Goal: Task Accomplishment & Management: Complete application form

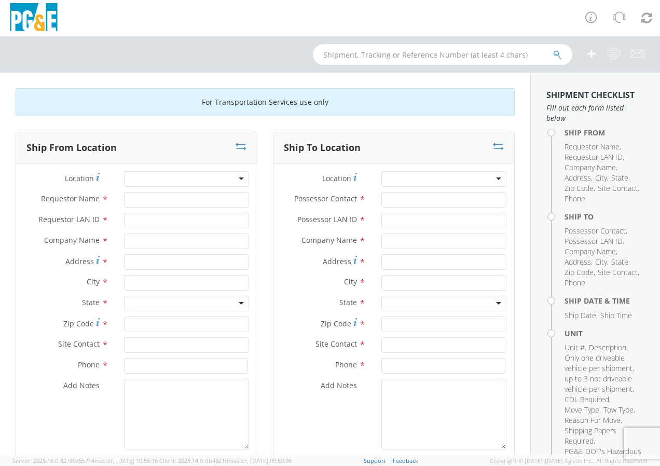
click at [236, 175] on div at bounding box center [186, 179] width 125 height 16
type input "manteca"
type input "PG&E"
type input "[STREET_ADDRESS]"
type input "MANTECA"
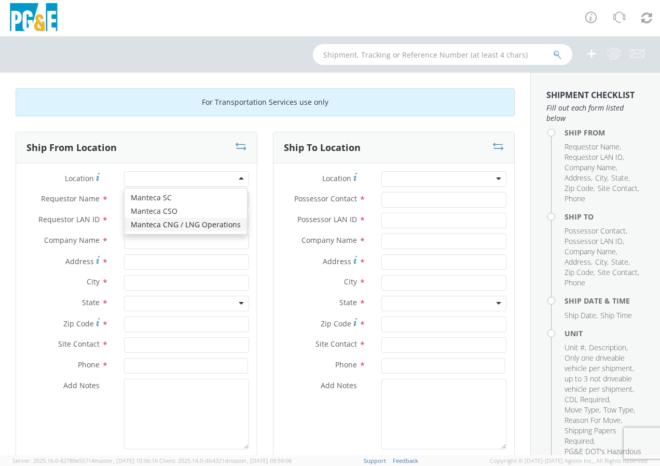
type input "95337"
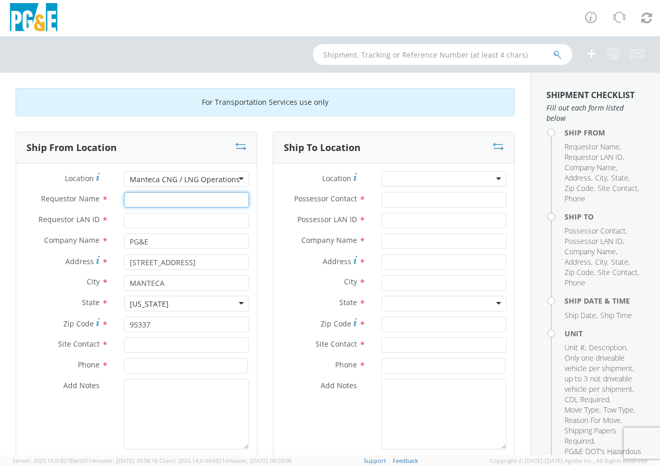
click at [150, 198] on input "Requestor Name *" at bounding box center [186, 200] width 125 height 16
type input "j"
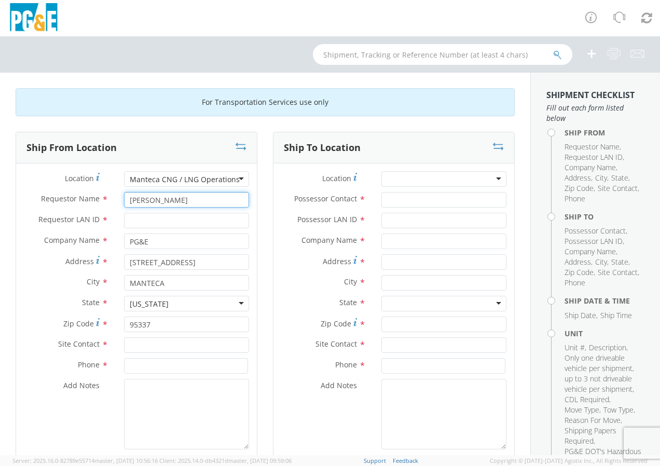
type input "[PERSON_NAME]"
type input "JHPI"
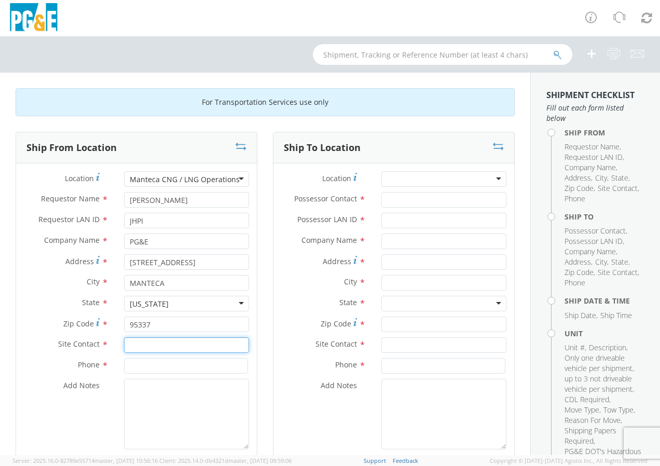
click at [155, 345] on input "text" at bounding box center [186, 345] width 125 height 16
type input "[PERSON_NAME]"
type input "J"
type input "2"
type input "9252348148"
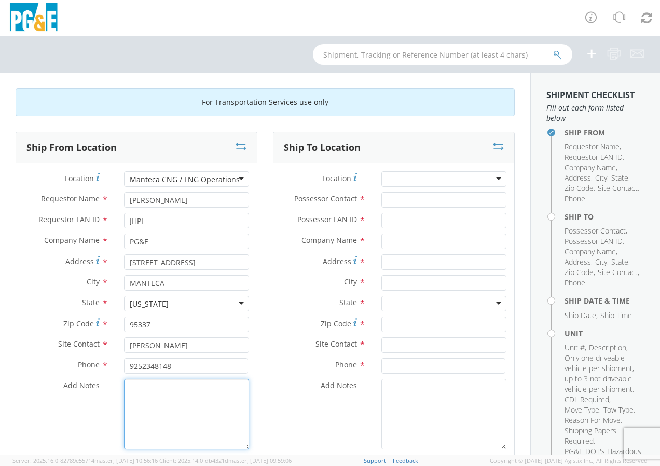
click at [154, 405] on textarea "Add Notes *" at bounding box center [186, 414] width 125 height 71
type textarea "THIS NEEDS TO BE"
click at [235, 177] on div "Manteca CNG / LNG Operations" at bounding box center [186, 179] width 125 height 16
click at [118, 113] on div "For Transportation Services use only" at bounding box center [265, 102] width 499 height 28
click at [177, 178] on div at bounding box center [186, 179] width 125 height 16
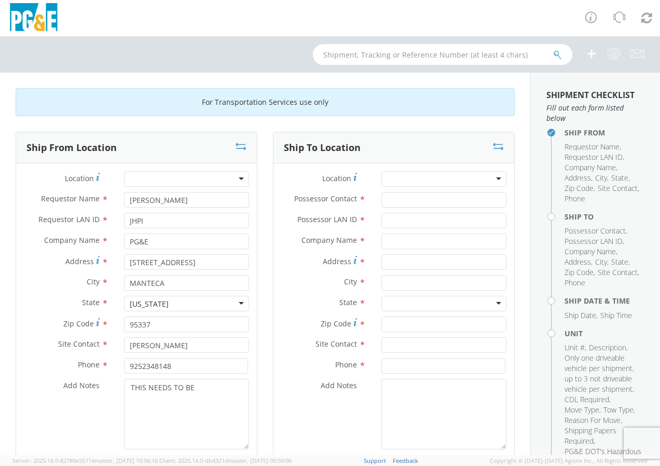
scroll to position [3, 0]
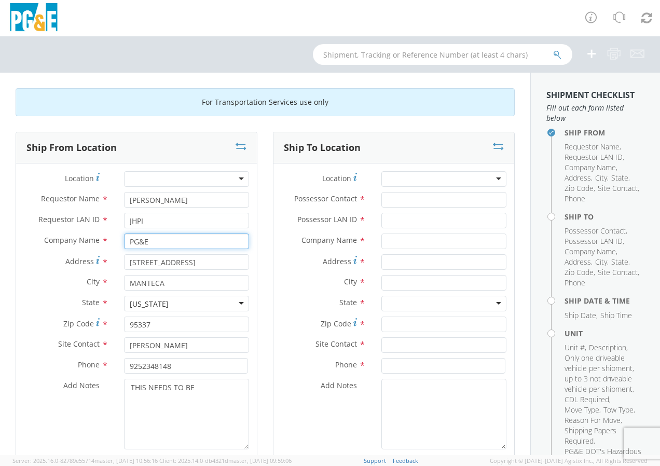
drag, startPoint x: 167, startPoint y: 244, endPoint x: 87, endPoint y: 239, distance: 80.5
click at [89, 239] on div "Company Name * PG&E" at bounding box center [136, 241] width 241 height 16
type input "[PERSON_NAME]"
click at [226, 260] on input "[STREET_ADDRESS]" at bounding box center [186, 262] width 125 height 16
click at [226, 259] on input "[STREET_ADDRESS]" at bounding box center [186, 262] width 125 height 16
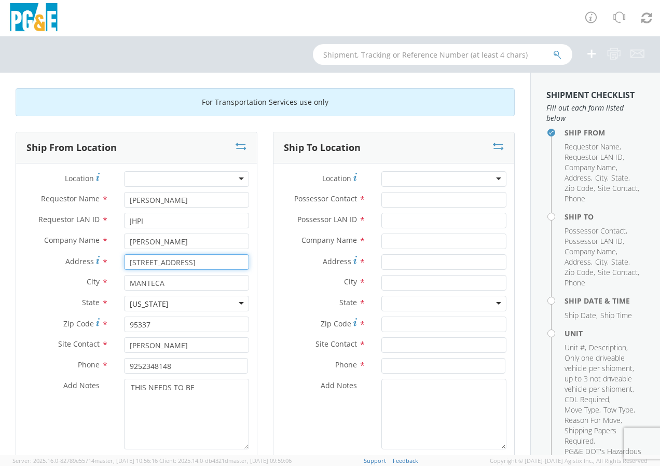
drag, startPoint x: 226, startPoint y: 259, endPoint x: 44, endPoint y: 246, distance: 182.5
click at [44, 246] on div "Location * (OBSOLETE) [PERSON_NAME] SC - GC TRAILER (OBSOLETE) [GEOGRAPHIC_DATA…" at bounding box center [136, 312] width 241 height 283
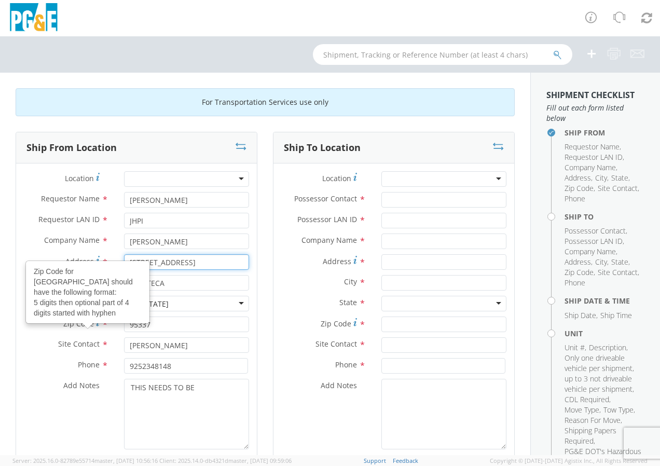
type input "[STREET_ADDRESS]"
drag, startPoint x: 153, startPoint y: 280, endPoint x: 23, endPoint y: 262, distance: 131.4
click at [23, 262] on div "Location * (OBSOLETE) [PERSON_NAME] SC - GC TRAILER (OBSOLETE) [GEOGRAPHIC_DATA…" at bounding box center [136, 312] width 241 height 283
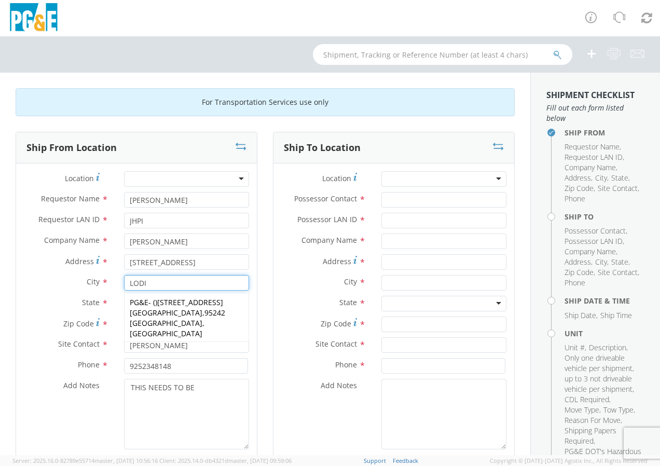
type input "LODI"
click at [29, 284] on label "City *" at bounding box center [66, 281] width 100 height 13
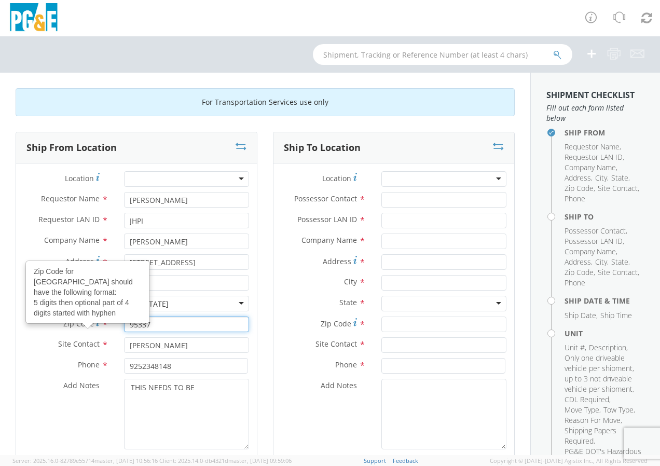
drag, startPoint x: 164, startPoint y: 326, endPoint x: 73, endPoint y: 324, distance: 91.3
click at [78, 326] on div "Zip Code Zip Code for [GEOGRAPHIC_DATA] should have the following format: 5 dig…" at bounding box center [136, 324] width 241 height 16
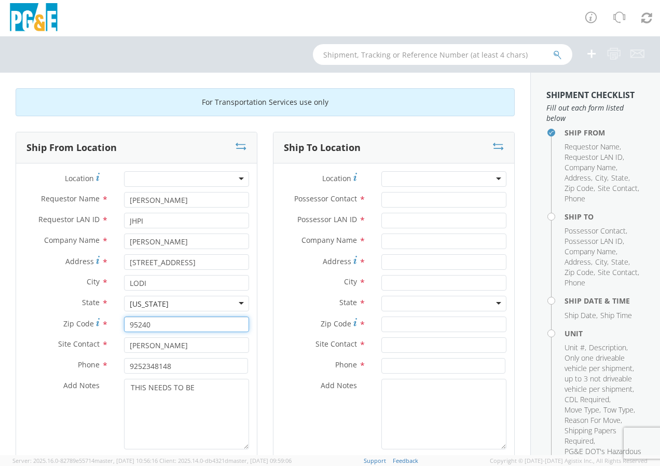
type input "95240"
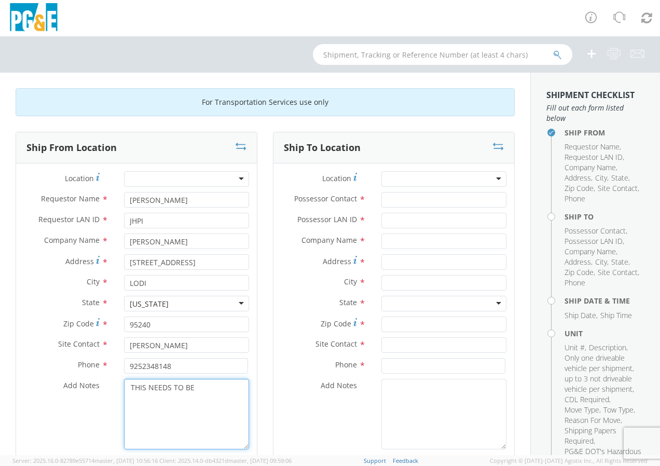
click at [204, 384] on textarea "THIS NEEDS TO BE" at bounding box center [186, 414] width 125 height 71
type textarea "THIS NEEDS TO BE"
click at [240, 179] on div at bounding box center [186, 179] width 125 height 16
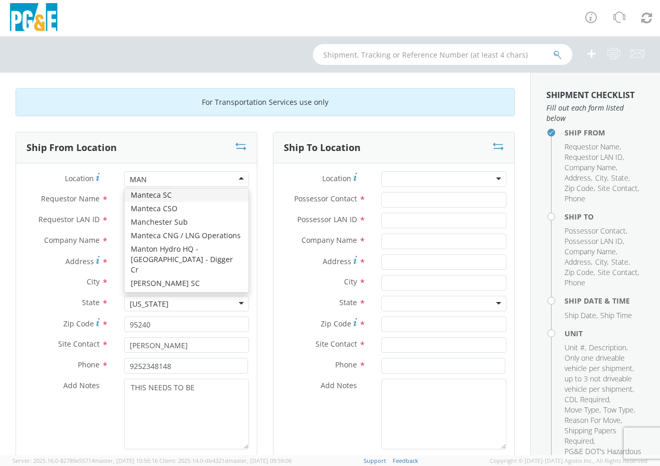
type input "MANT"
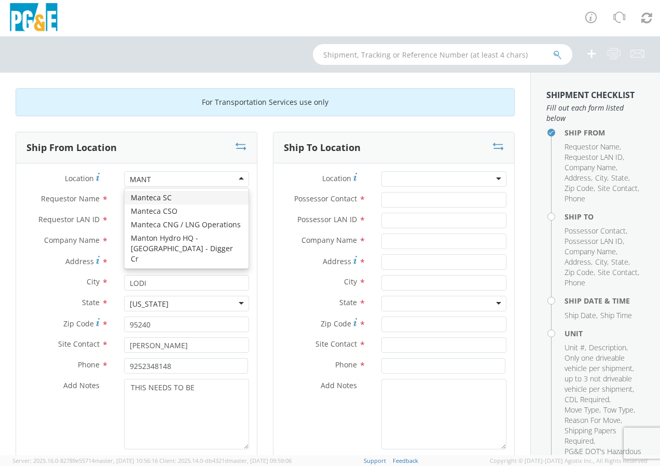
scroll to position [0, 0]
type input "PG&E"
type input "[STREET_ADDRESS]"
type input "MANTECA"
type input "95337"
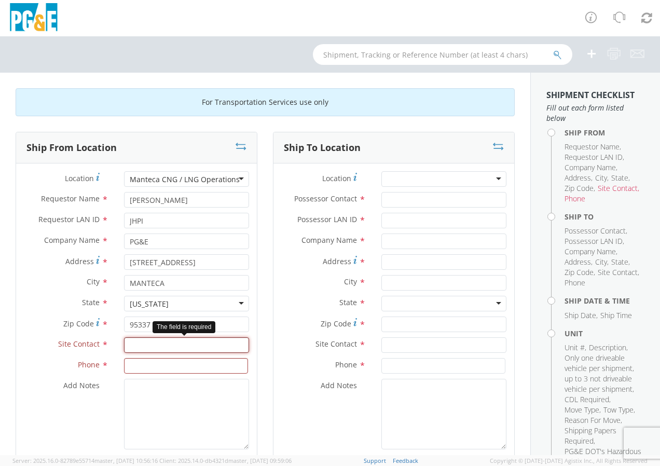
click at [146, 344] on input "text" at bounding box center [186, 345] width 125 height 16
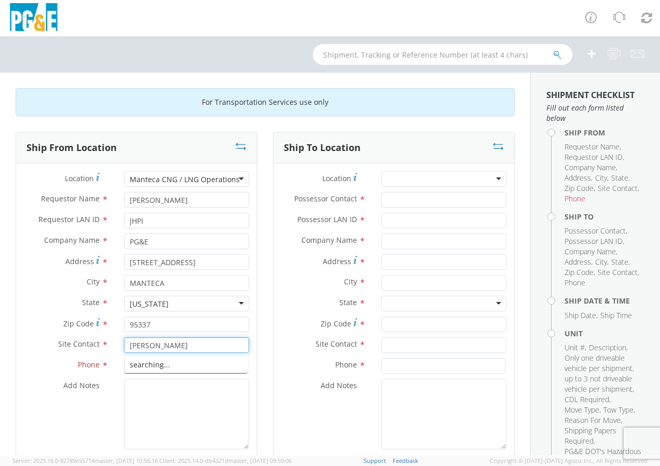
type input "[PERSON_NAME]"
type input "9252348148"
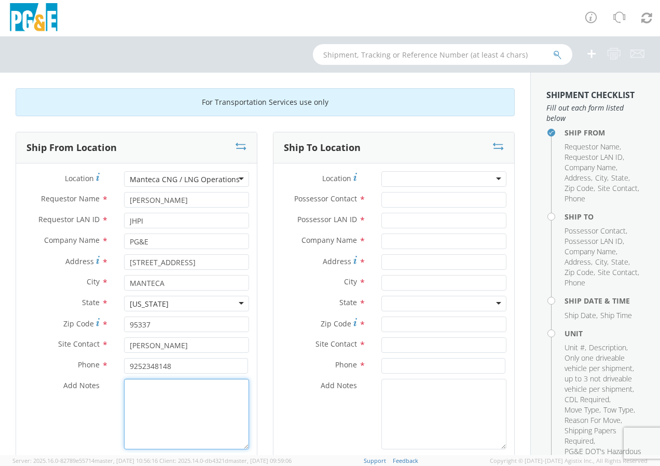
click at [138, 404] on textarea "Add Notes *" at bounding box center [186, 414] width 125 height 71
type textarea "THIS UNIT WILL NEED TO BE FLAT BEDDED BY [PERSON_NAME] BEING THE UNIT HAS NATUR…"
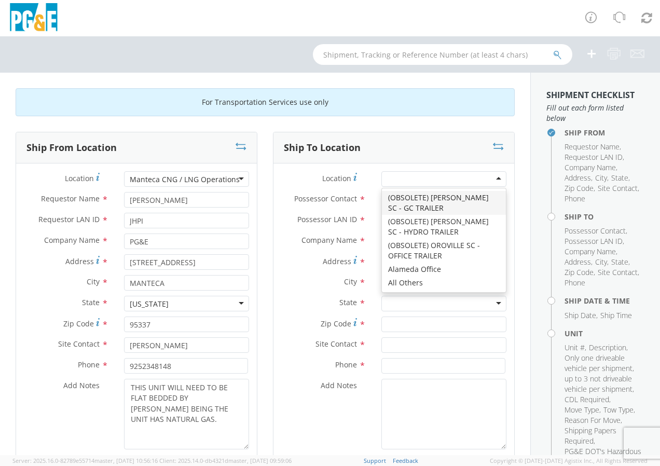
click at [407, 183] on div at bounding box center [443, 179] width 125 height 16
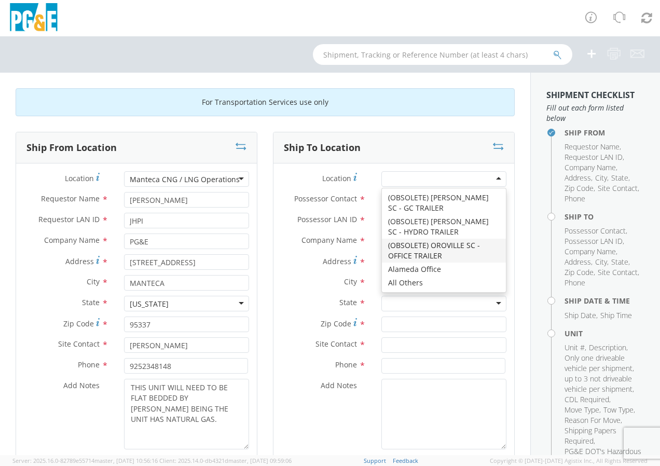
click at [317, 248] on div "Company Name *" at bounding box center [393, 241] width 241 height 16
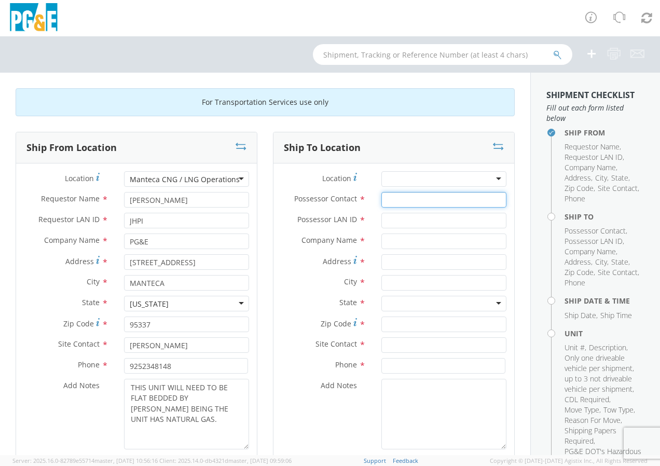
click at [411, 200] on input "Possessor Contact *" at bounding box center [443, 200] width 125 height 16
type input "[PERSON_NAME]"
type input "JHPI"
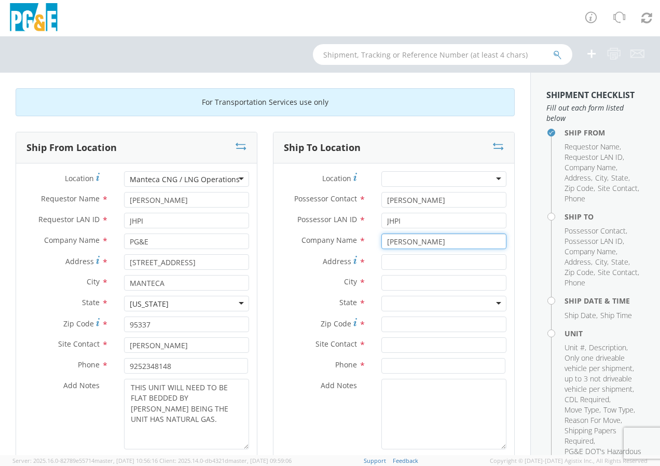
type input "[PERSON_NAME]"
type input "[STREET_ADDRESS]"
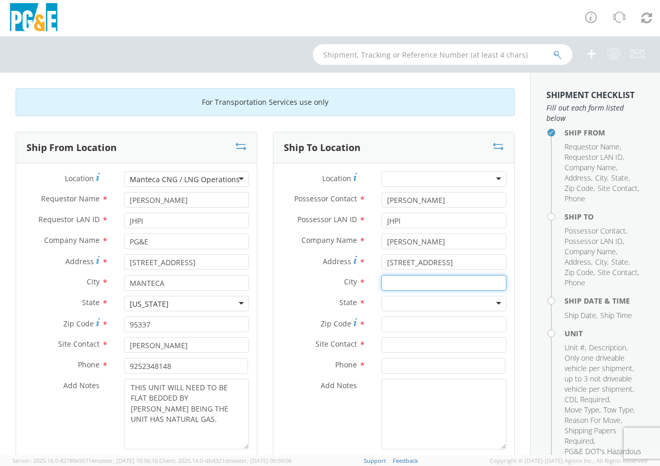
click at [386, 278] on input "text" at bounding box center [443, 283] width 125 height 16
type input "LODI"
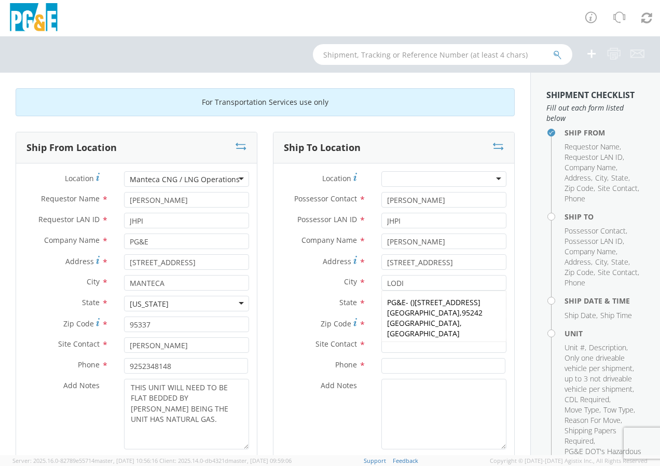
click at [351, 376] on div "Phone *" at bounding box center [393, 368] width 241 height 21
click at [416, 300] on div at bounding box center [443, 304] width 125 height 16
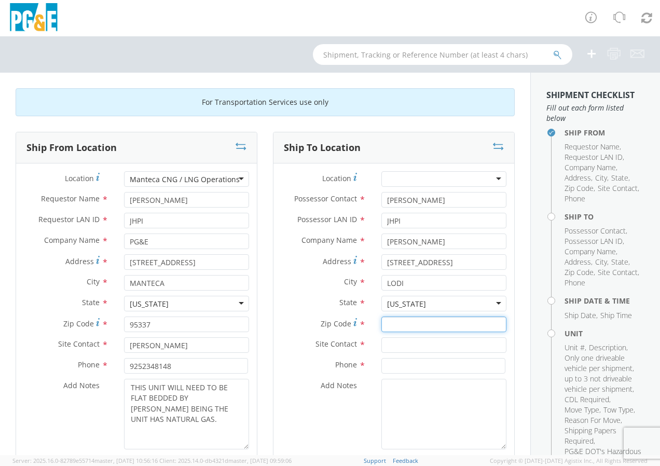
click at [414, 323] on input "Zip Code *" at bounding box center [443, 324] width 125 height 16
type input "95240"
click at [412, 346] on input "text" at bounding box center [443, 345] width 125 height 16
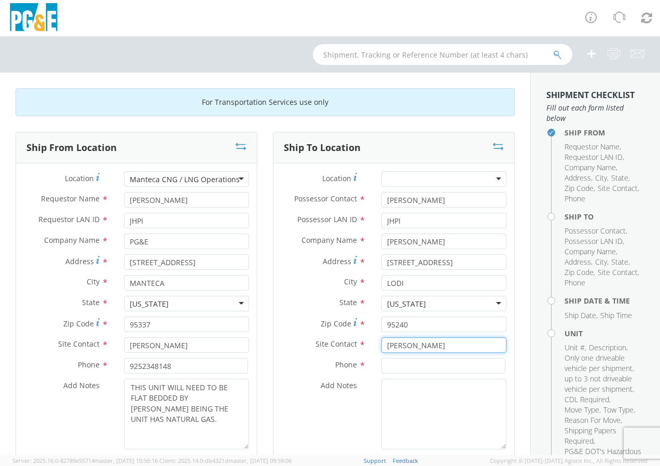
type input "[PERSON_NAME]"
click at [406, 365] on input at bounding box center [443, 366] width 124 height 16
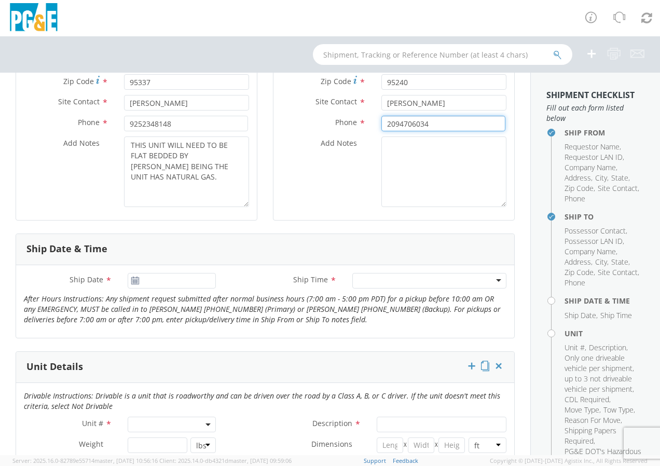
scroll to position [259, 0]
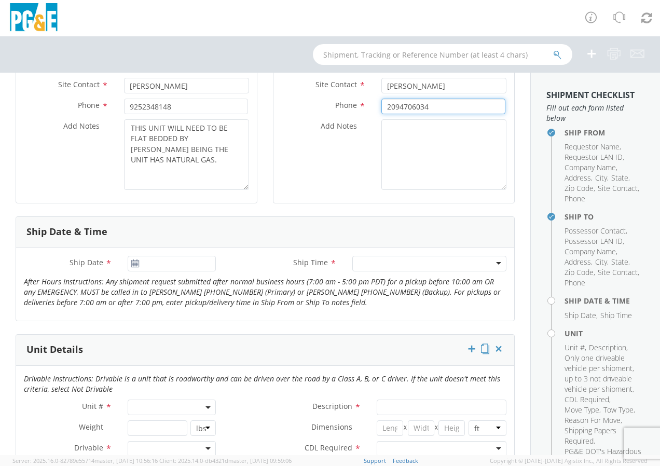
type input "2094706034"
click at [136, 266] on icon at bounding box center [135, 263] width 9 height 8
click at [134, 265] on icon at bounding box center [135, 263] width 9 height 8
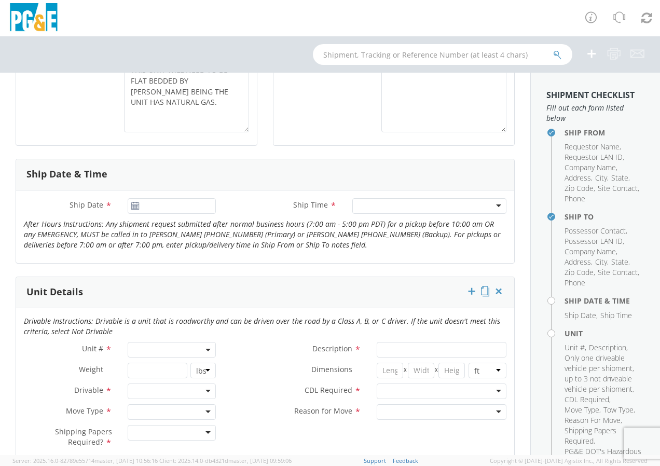
scroll to position [363, 0]
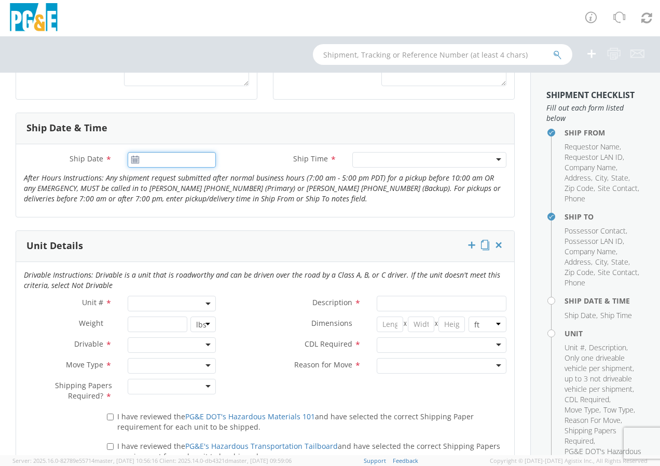
type input "[DATE]"
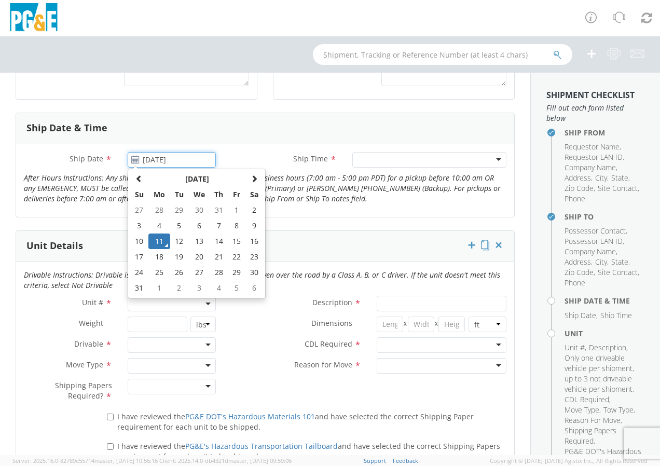
click at [128, 162] on input "[DATE]" at bounding box center [172, 160] width 88 height 16
drag, startPoint x: 154, startPoint y: 242, endPoint x: 201, endPoint y: 243, distance: 47.2
click at [154, 242] on td "11" at bounding box center [159, 241] width 22 height 16
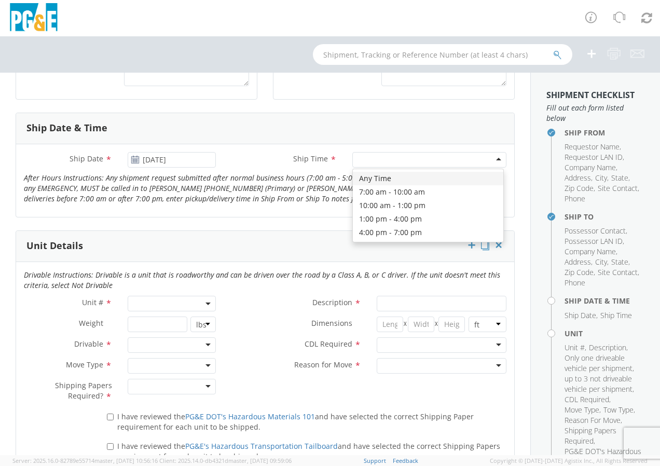
click at [487, 160] on div at bounding box center [429, 160] width 154 height 16
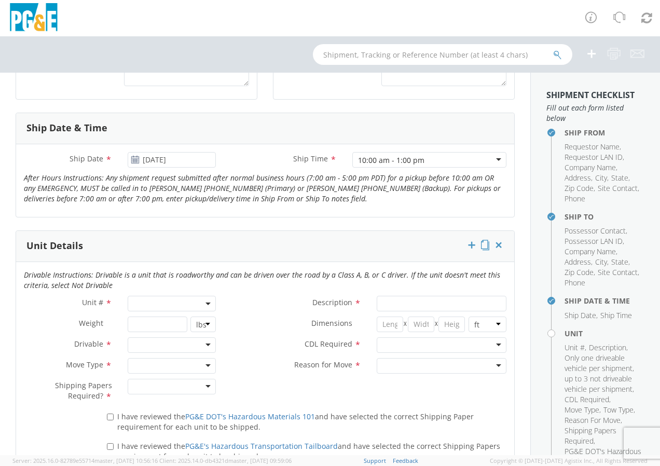
click at [184, 302] on span at bounding box center [172, 304] width 88 height 16
click at [161, 321] on input "search" at bounding box center [170, 321] width 81 height 16
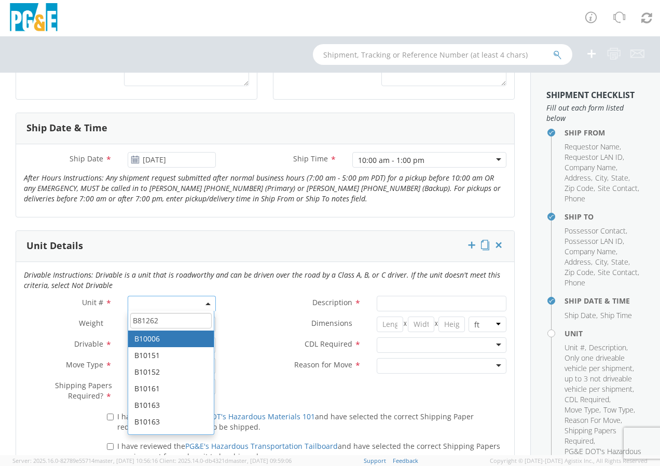
type input "B81262"
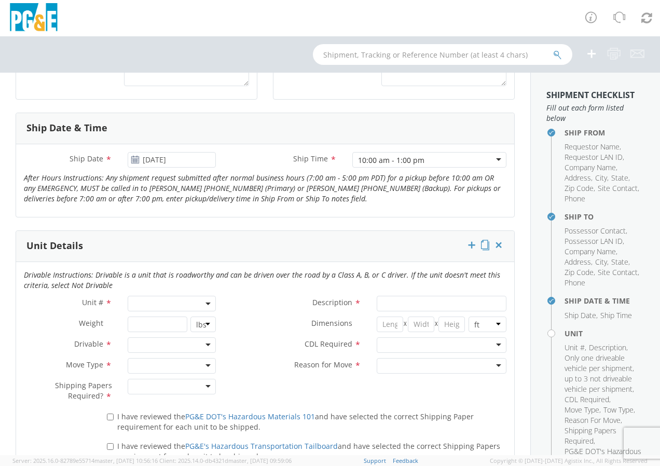
click at [251, 321] on label "Dimensions *" at bounding box center [296, 322] width 145 height 13
drag, startPoint x: 140, startPoint y: 299, endPoint x: 148, endPoint y: 300, distance: 8.9
click at [140, 299] on span at bounding box center [172, 304] width 88 height 16
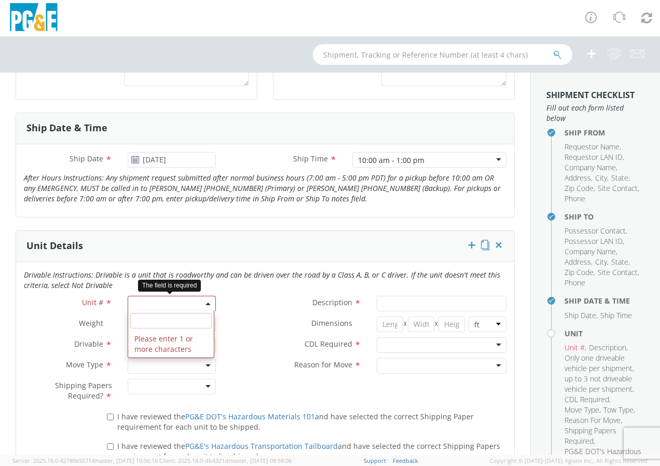
click at [151, 317] on input "search" at bounding box center [170, 321] width 81 height 16
type input "B81262"
type input "TRAILER; FLATBED-5TH"
type input "18600"
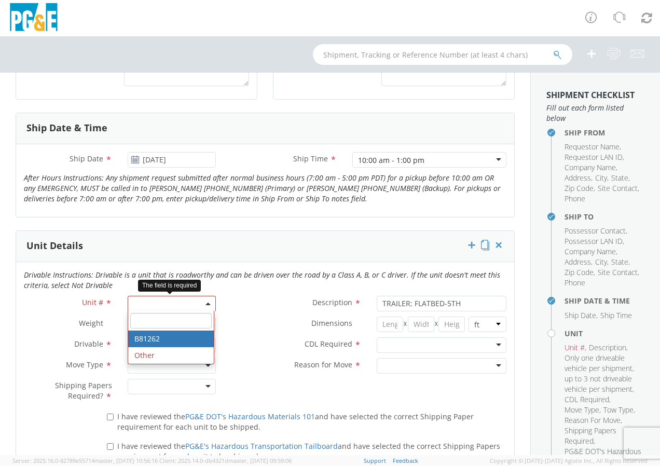
select select "B81262"
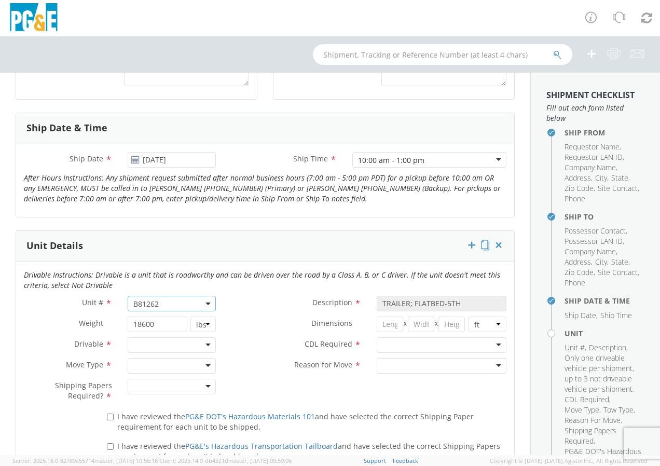
click at [204, 344] on div at bounding box center [172, 345] width 88 height 16
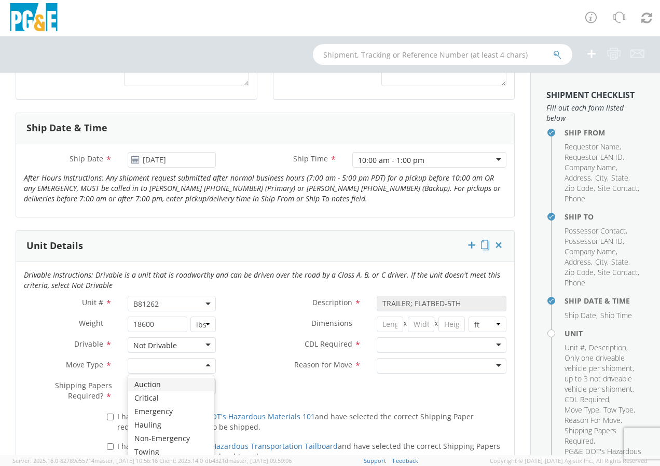
click at [205, 365] on div at bounding box center [172, 366] width 88 height 16
click at [203, 384] on div at bounding box center [172, 387] width 88 height 16
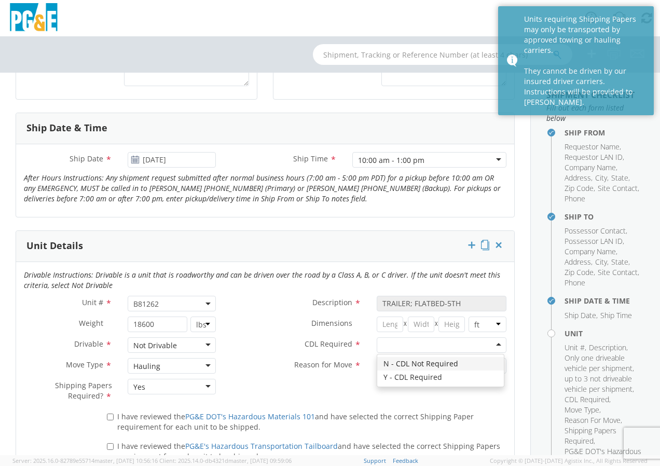
click at [489, 341] on div at bounding box center [442, 345] width 130 height 16
click at [482, 363] on div at bounding box center [442, 366] width 130 height 16
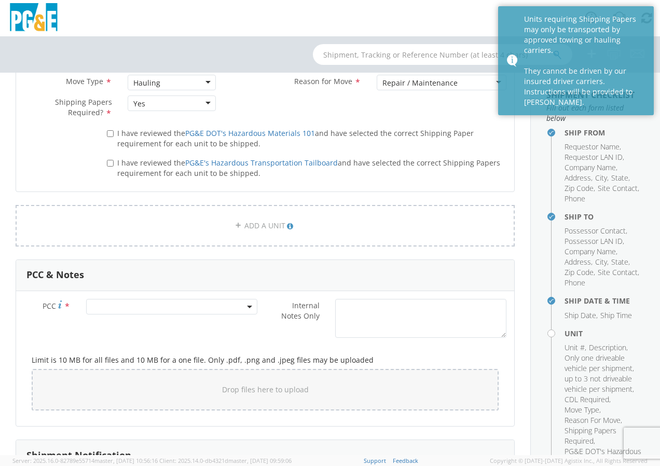
scroll to position [622, 0]
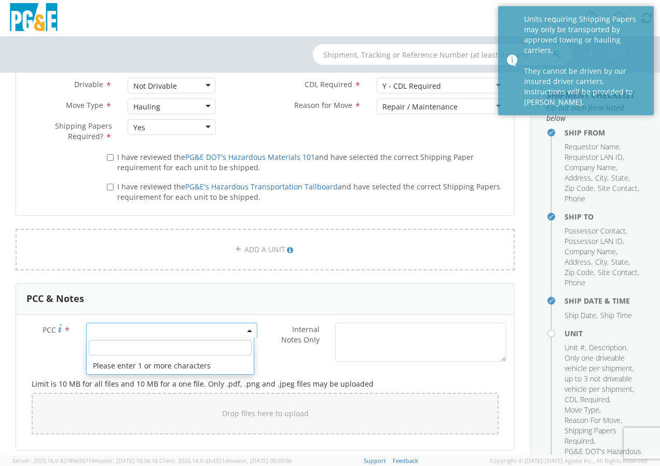
click at [158, 329] on span at bounding box center [171, 331] width 171 height 16
paste input "11256"
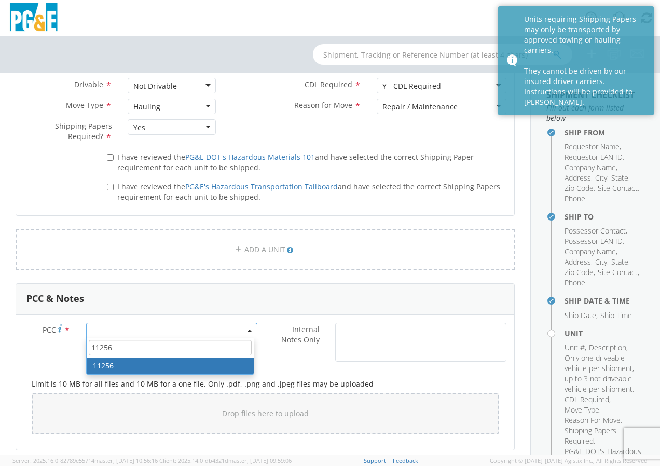
type input "11256"
select select "11256"
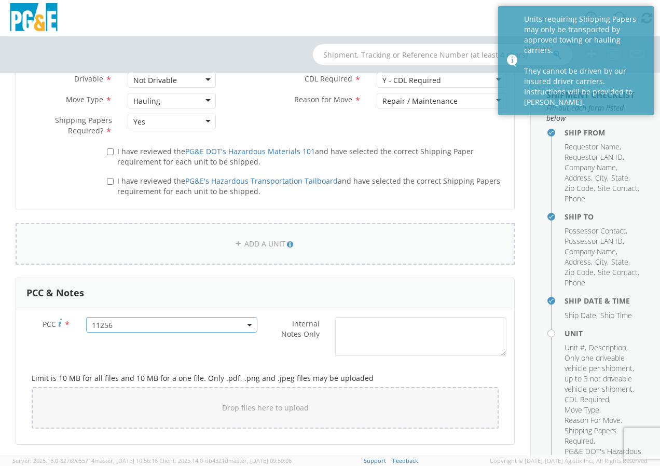
scroll to position [571, 0]
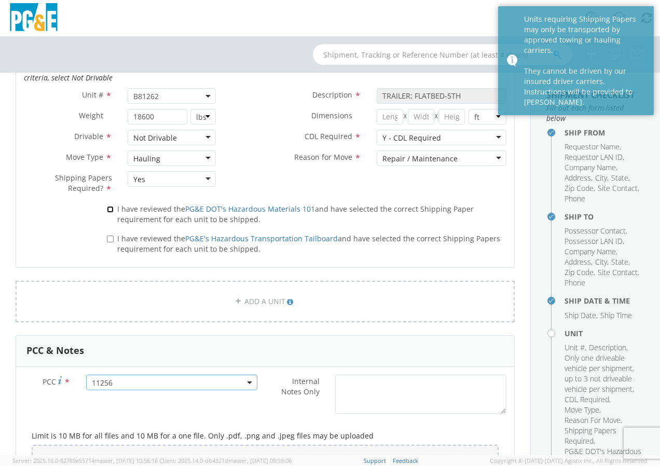
click at [109, 209] on input "I have reviewed the PG&E DOT's Hazardous Materials 101 and have selected the co…" at bounding box center [110, 209] width 7 height 7
checkbox input "true"
click at [112, 239] on input "I have reviewed the PG&E's Hazardous Transportation Tailboard and have selected…" at bounding box center [110, 238] width 7 height 7
checkbox input "true"
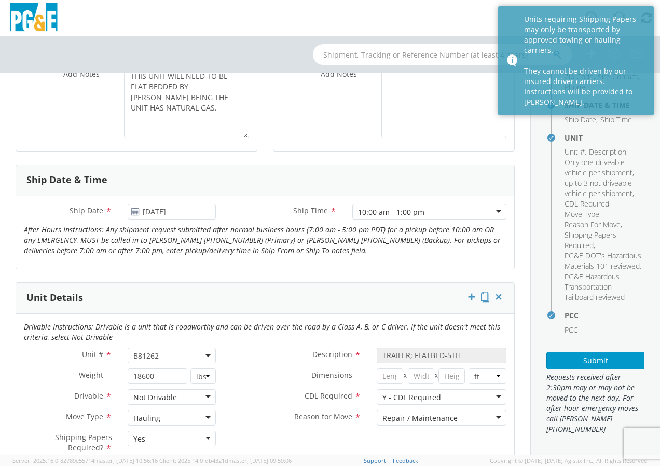
scroll to position [216, 0]
click at [577, 359] on button "Submit" at bounding box center [595, 361] width 98 height 18
